Goal: Task Accomplishment & Management: Use online tool/utility

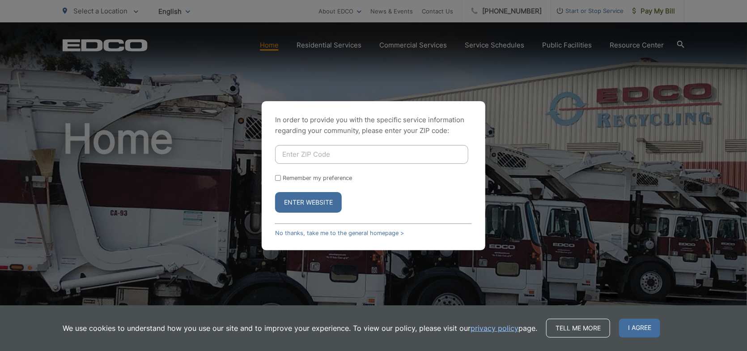
click at [355, 151] on input "Enter ZIP Code" at bounding box center [371, 154] width 193 height 19
type input "92064"
click at [300, 202] on button "Enter Website" at bounding box center [308, 202] width 67 height 21
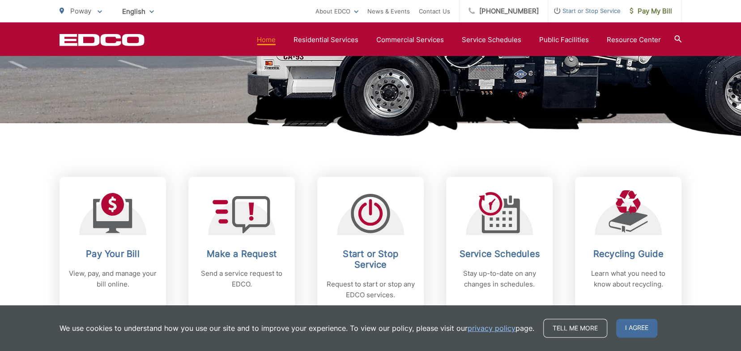
scroll to position [358, 0]
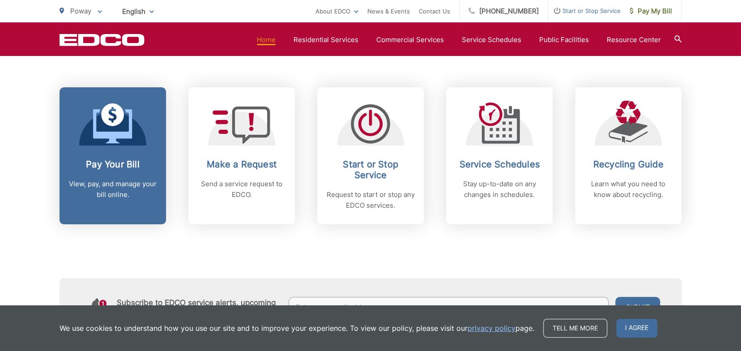
click at [120, 123] on icon at bounding box center [112, 123] width 39 height 40
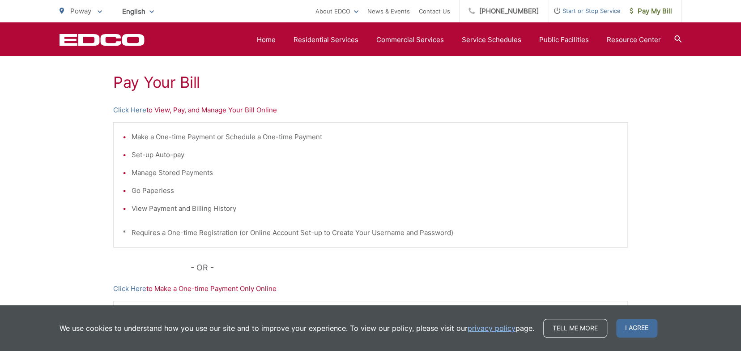
scroll to position [45, 0]
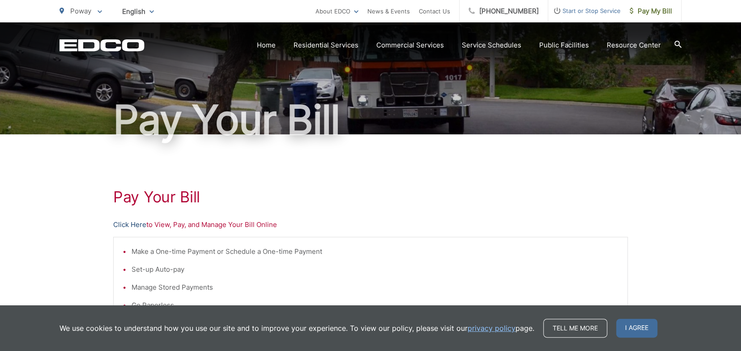
click at [128, 225] on link "Click Here" at bounding box center [129, 224] width 33 height 11
